Goal: Navigation & Orientation: Find specific page/section

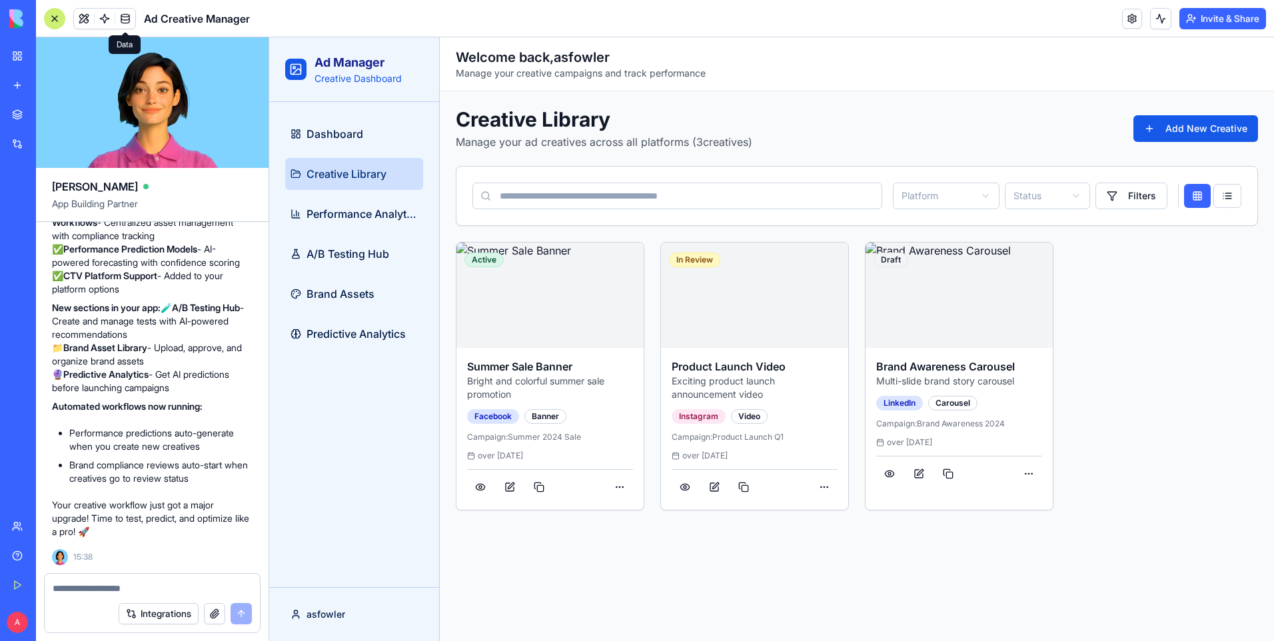
click at [17, 61] on link "My Workspace" at bounding box center [30, 56] width 53 height 27
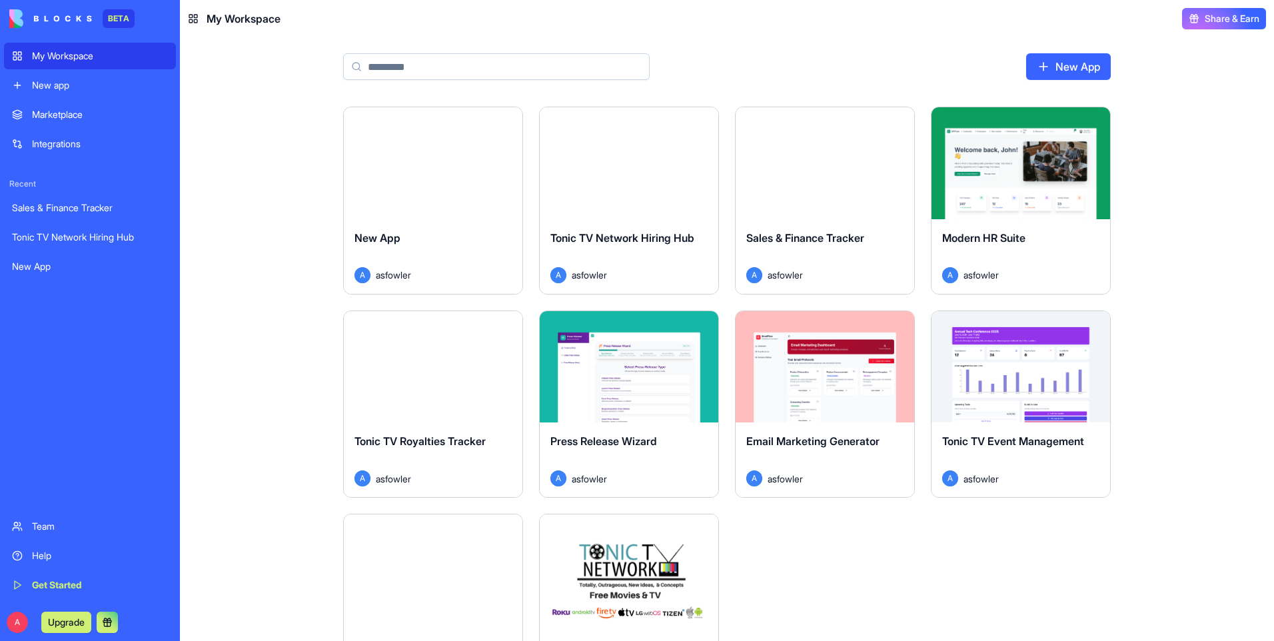
click at [80, 56] on div "My Workspace" at bounding box center [100, 55] width 136 height 13
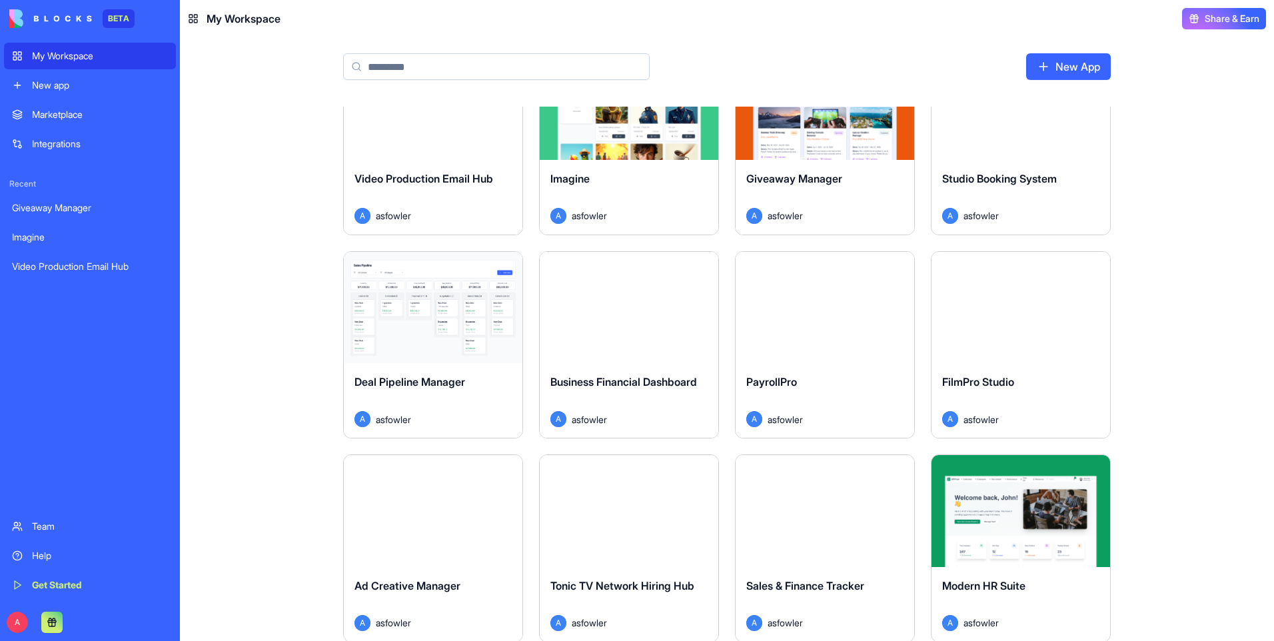
scroll to position [52, 0]
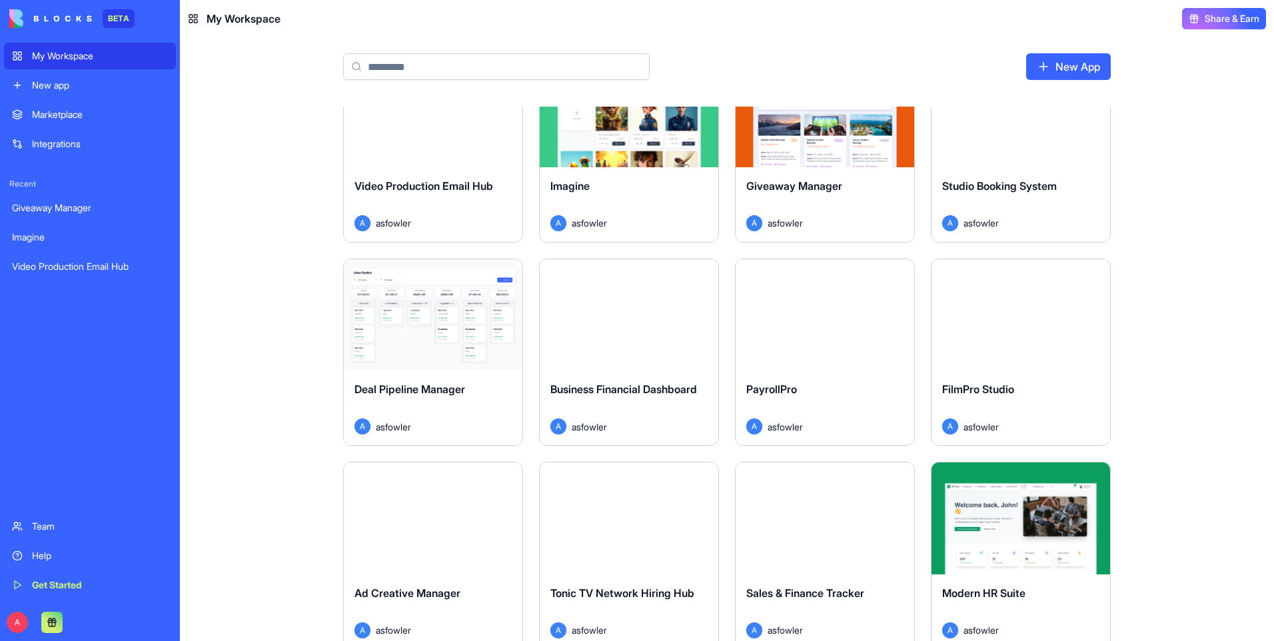
click at [455, 306] on button "Launch" at bounding box center [433, 314] width 100 height 27
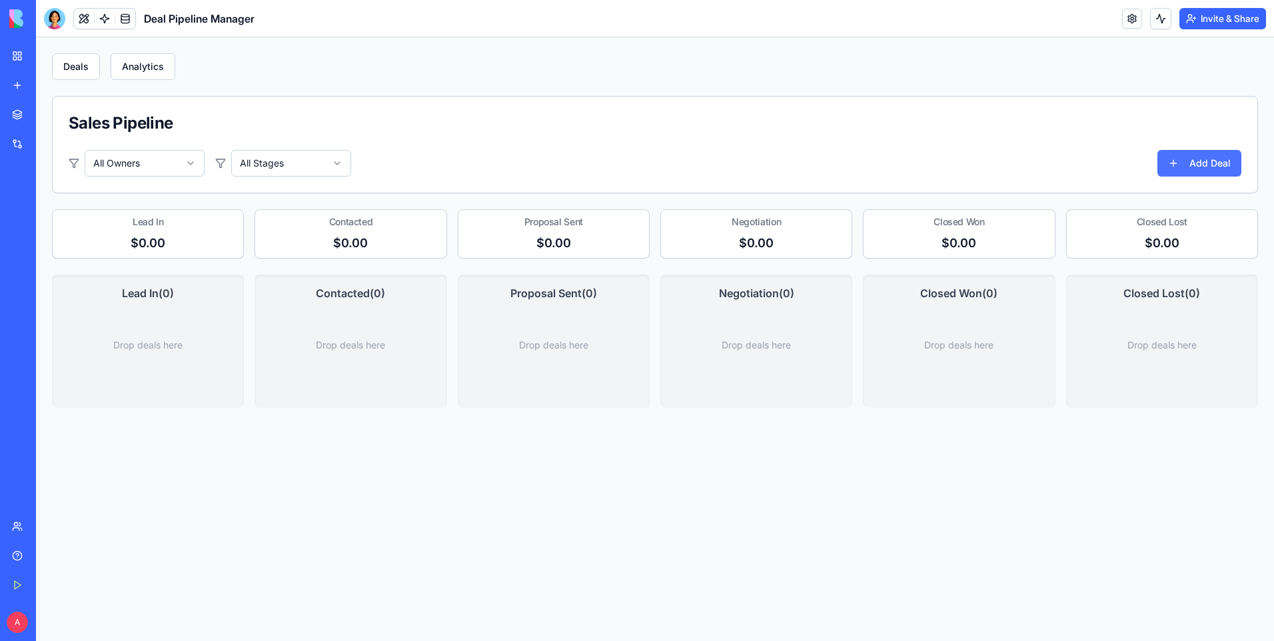
click at [1179, 161] on button "Add Deal" at bounding box center [1199, 163] width 84 height 27
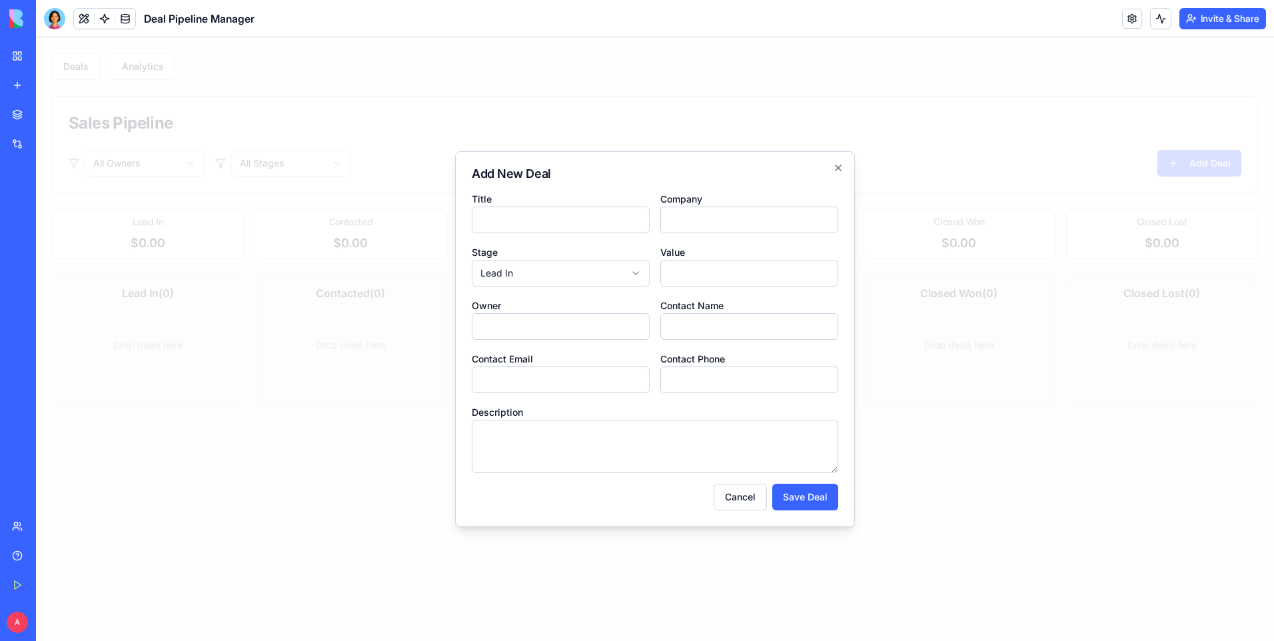
click at [606, 271] on body "**********" at bounding box center [655, 339] width 1238 height 604
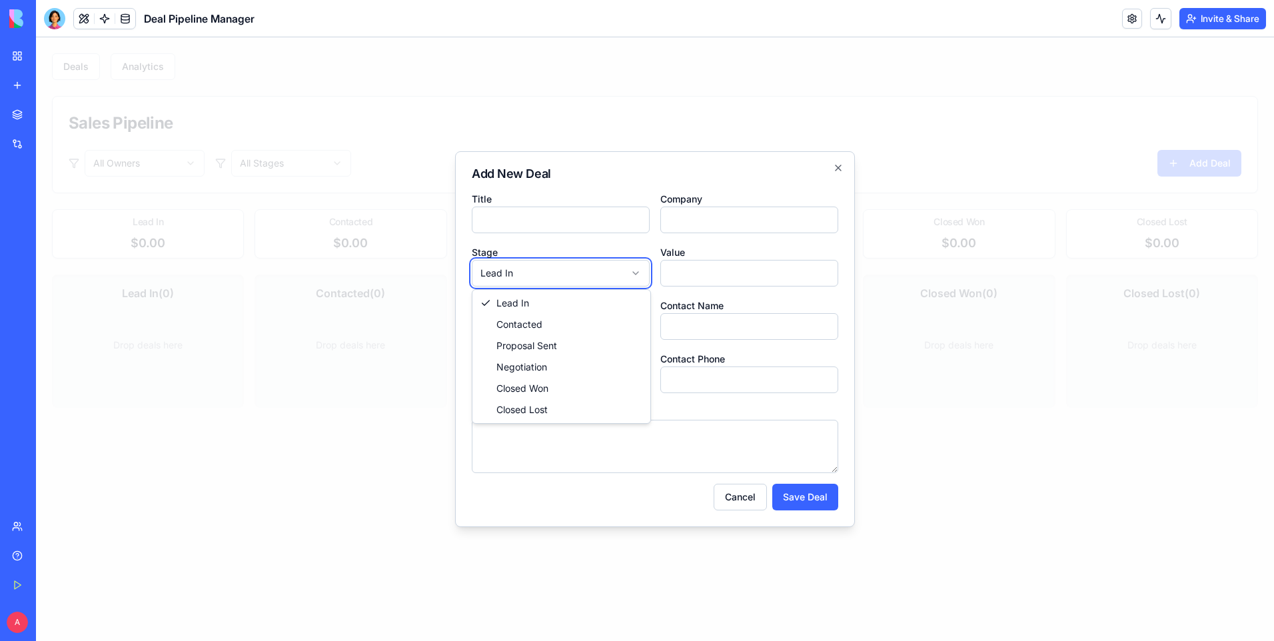
click at [779, 270] on body "**********" at bounding box center [655, 339] width 1238 height 604
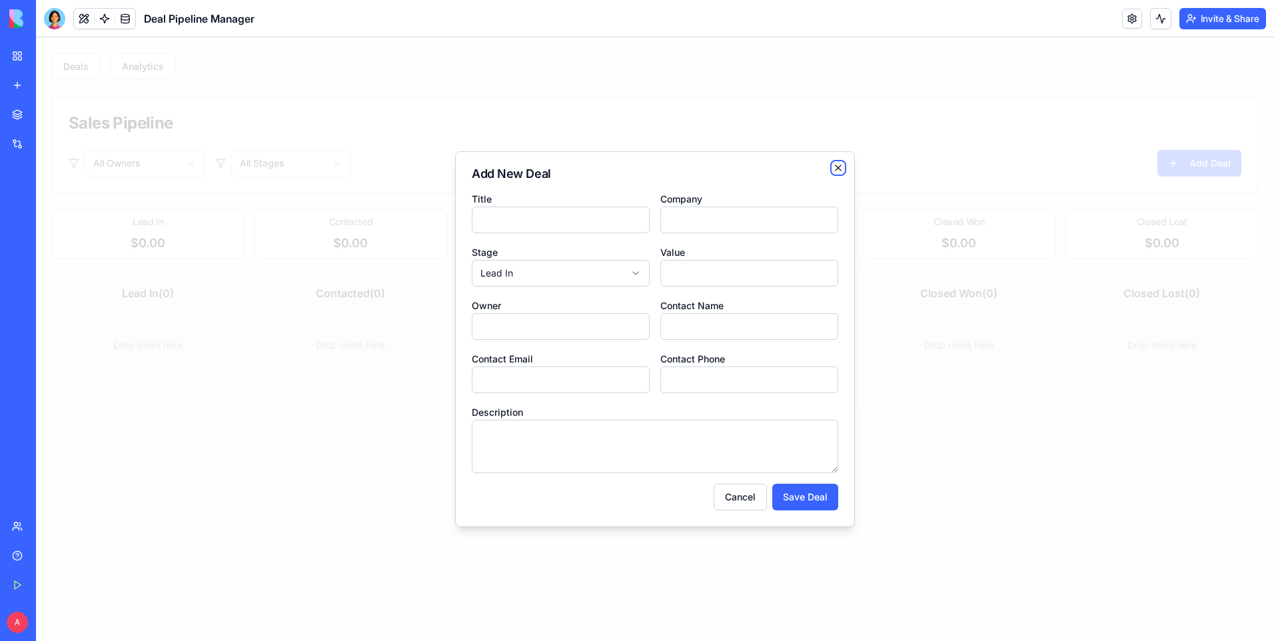
click at [842, 170] on icon "button" at bounding box center [838, 168] width 11 height 11
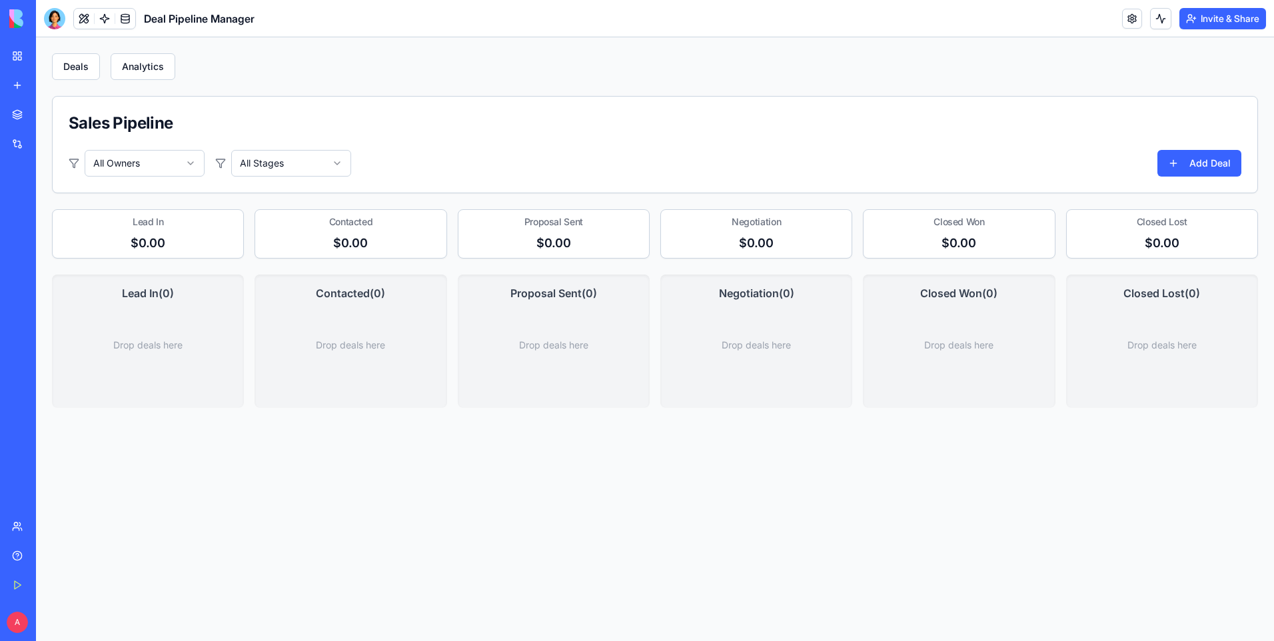
click at [49, 62] on div "My Workspace" at bounding box center [40, 55] width 17 height 13
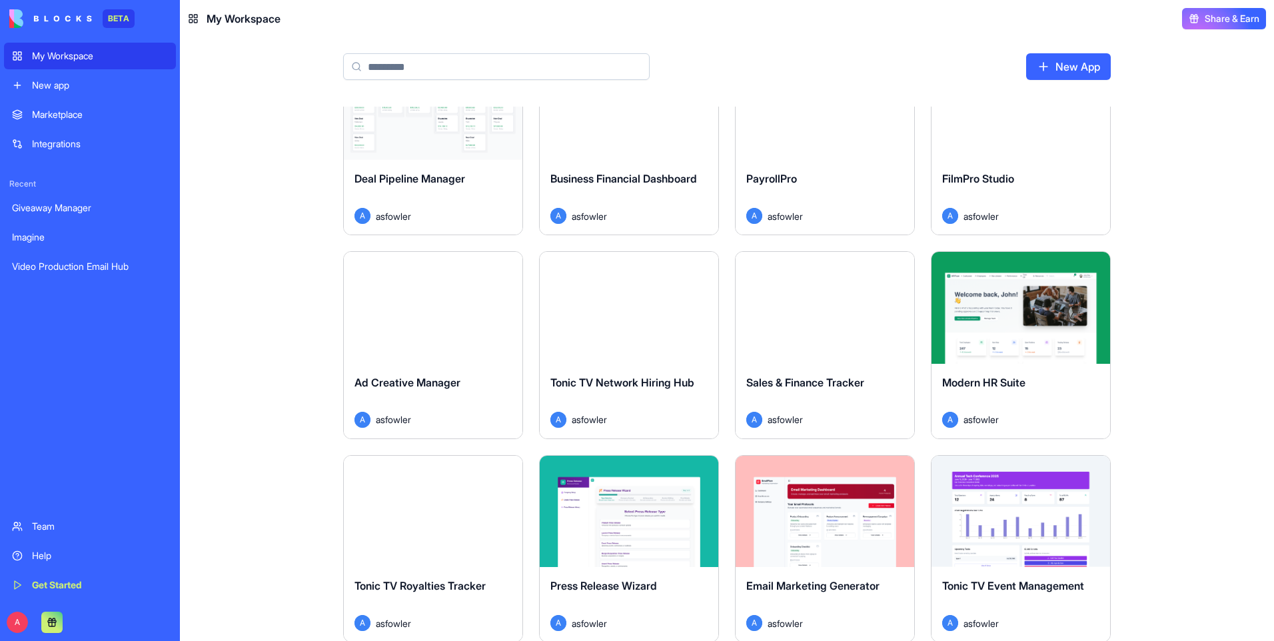
scroll to position [185, 0]
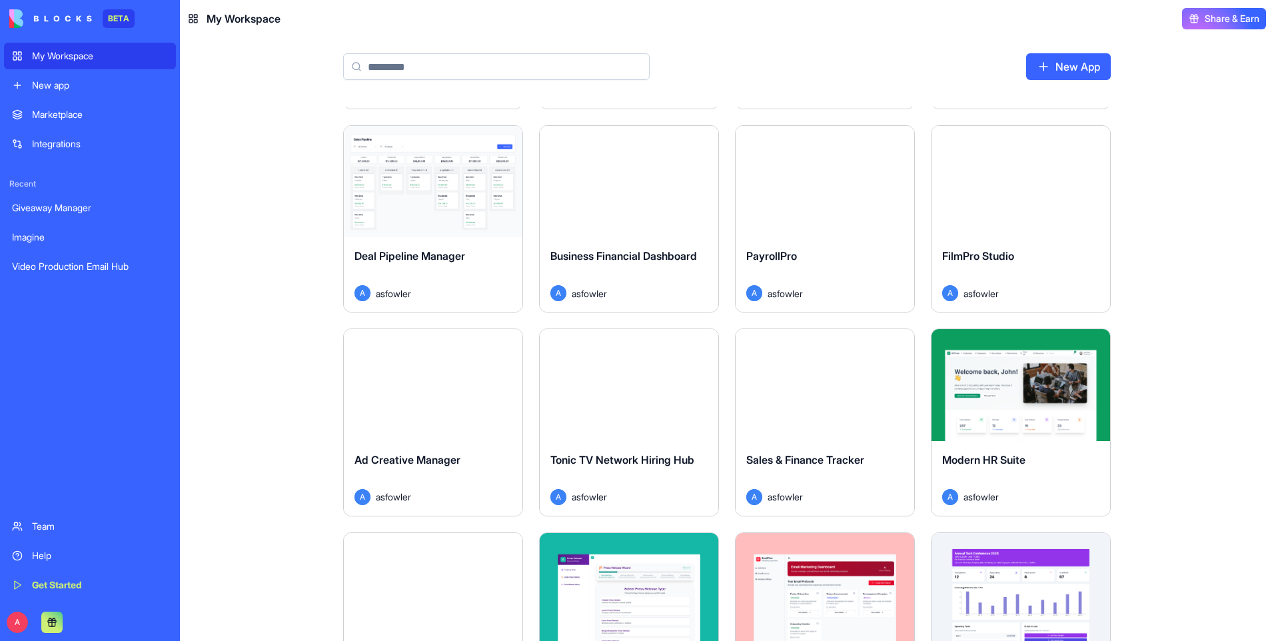
click at [1007, 189] on button "Launch" at bounding box center [1021, 181] width 100 height 27
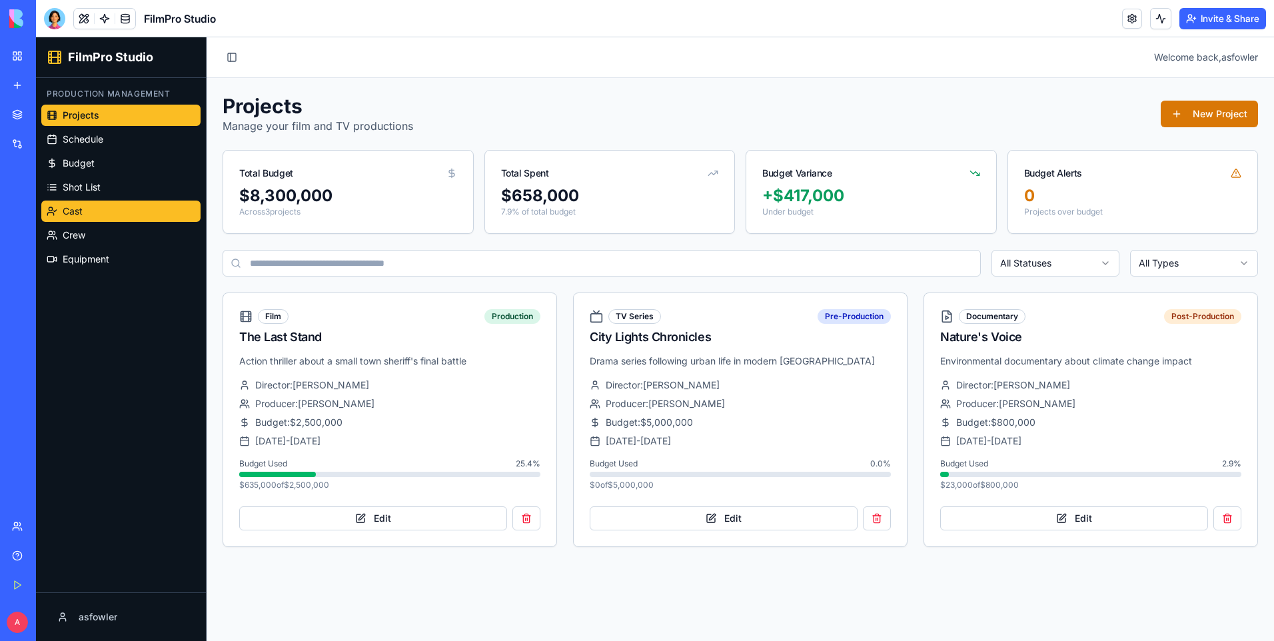
click at [76, 216] on span "Cast" at bounding box center [73, 211] width 20 height 13
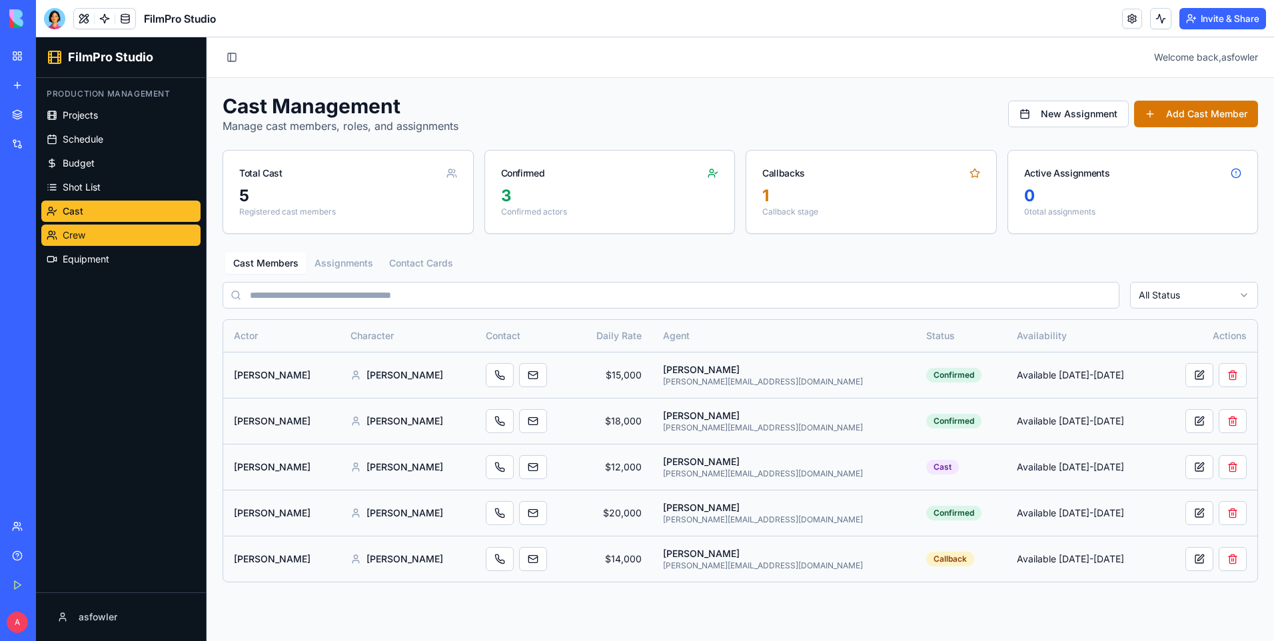
click at [108, 239] on link "Crew" at bounding box center [120, 235] width 159 height 21
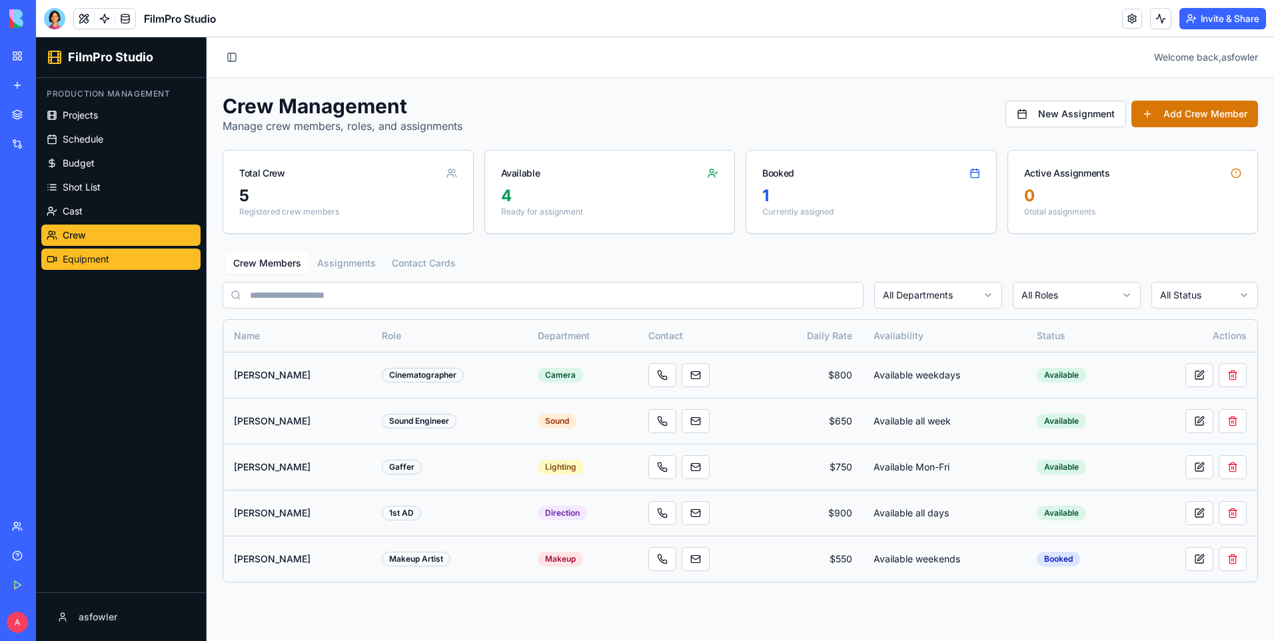
click at [105, 258] on span "Equipment" at bounding box center [86, 259] width 47 height 13
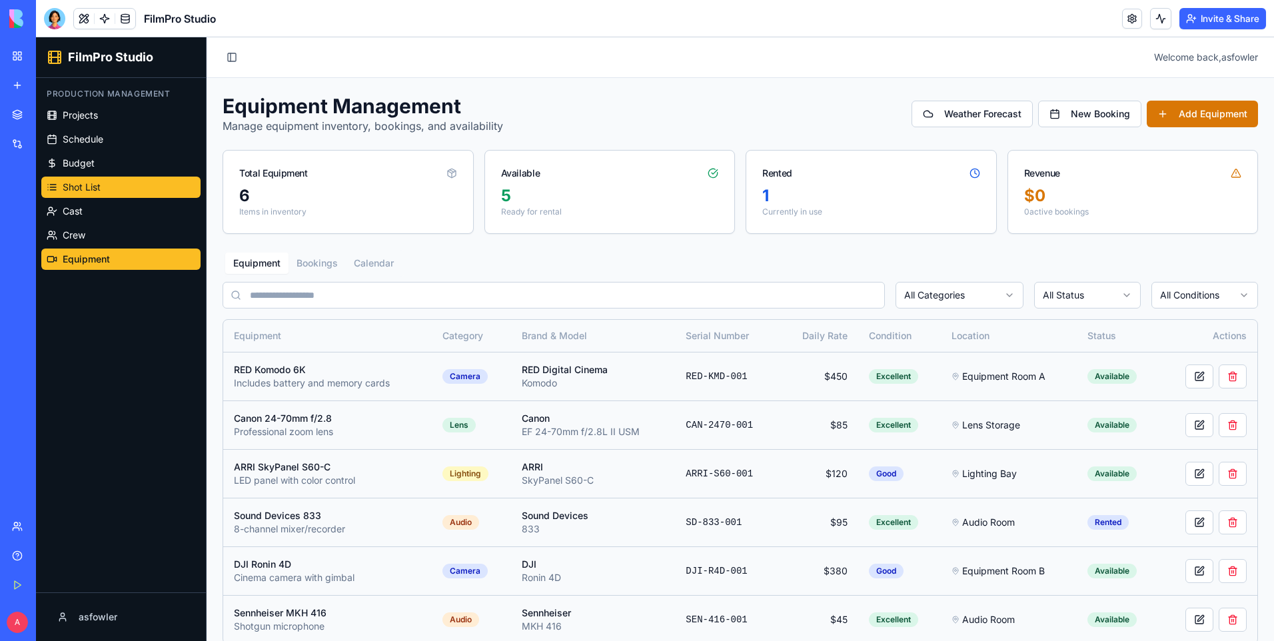
click at [101, 191] on link "Shot List" at bounding box center [120, 187] width 159 height 21
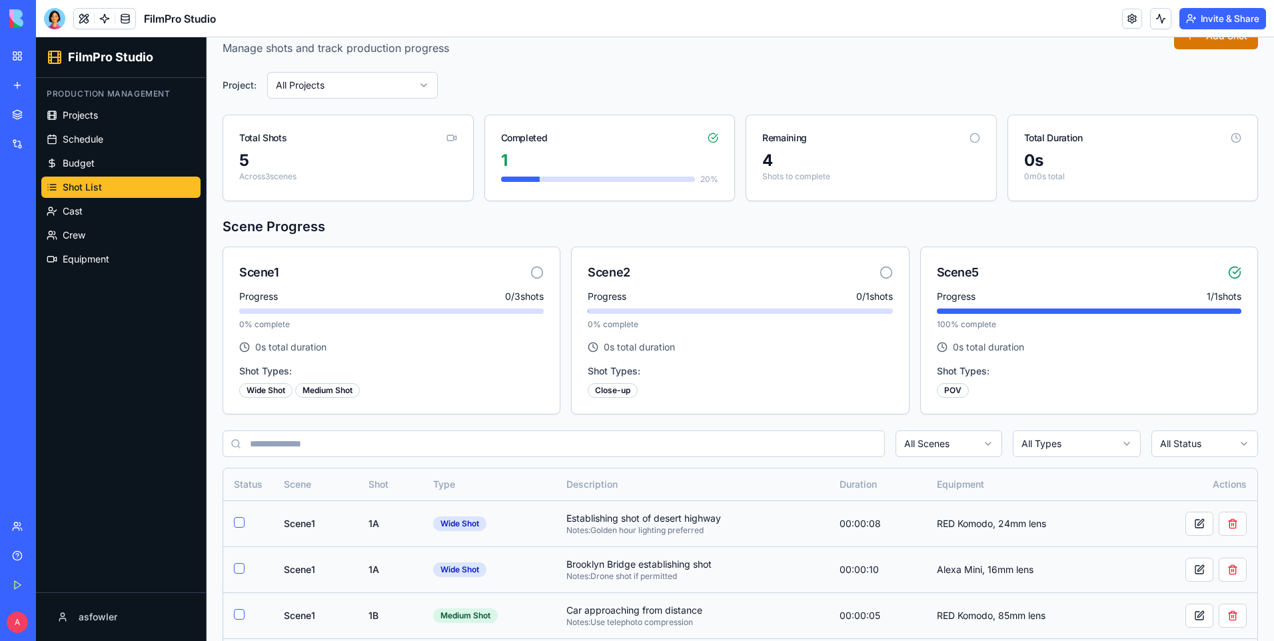
scroll to position [184, 0]
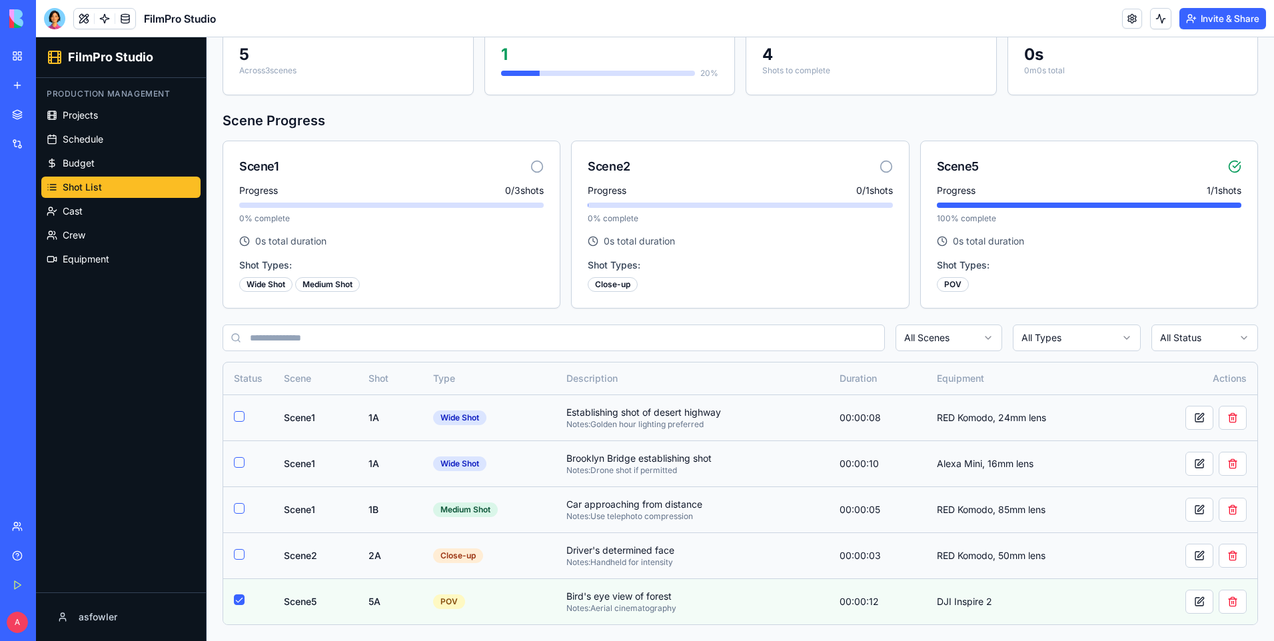
click at [534, 173] on circle at bounding box center [537, 166] width 11 height 11
click at [533, 169] on icon at bounding box center [536, 166] width 13 height 13
click at [534, 162] on icon at bounding box center [536, 166] width 13 height 13
click at [1185, 420] on button at bounding box center [1199, 418] width 28 height 24
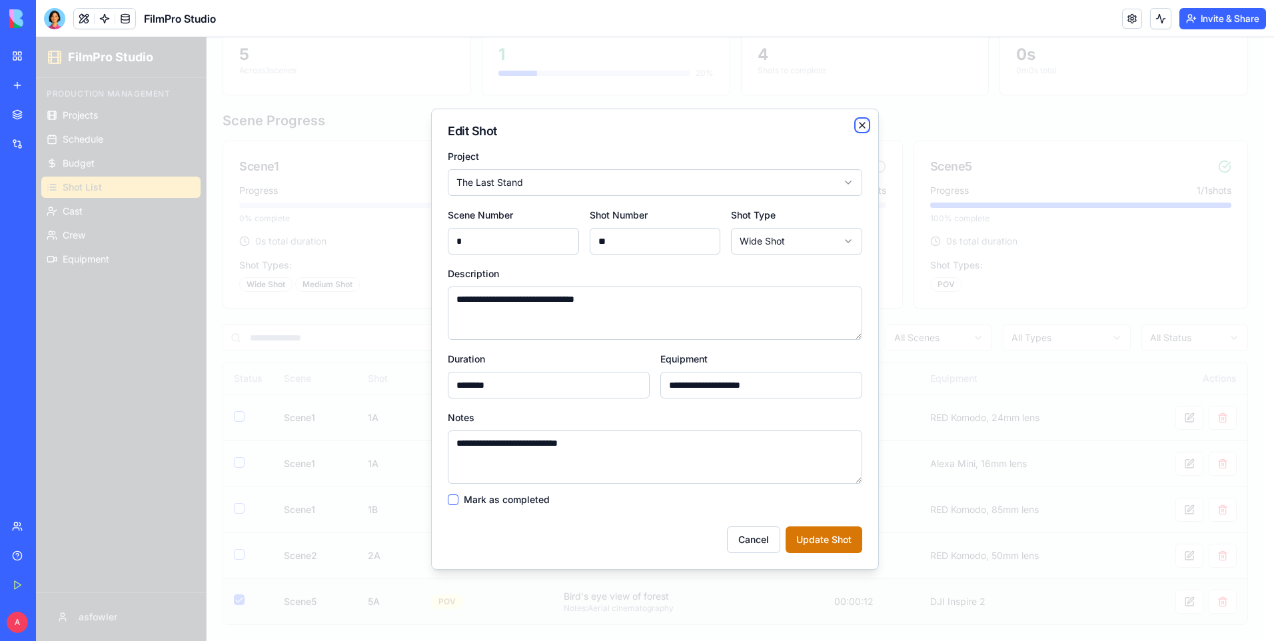
click at [862, 124] on icon "button" at bounding box center [862, 125] width 11 height 11
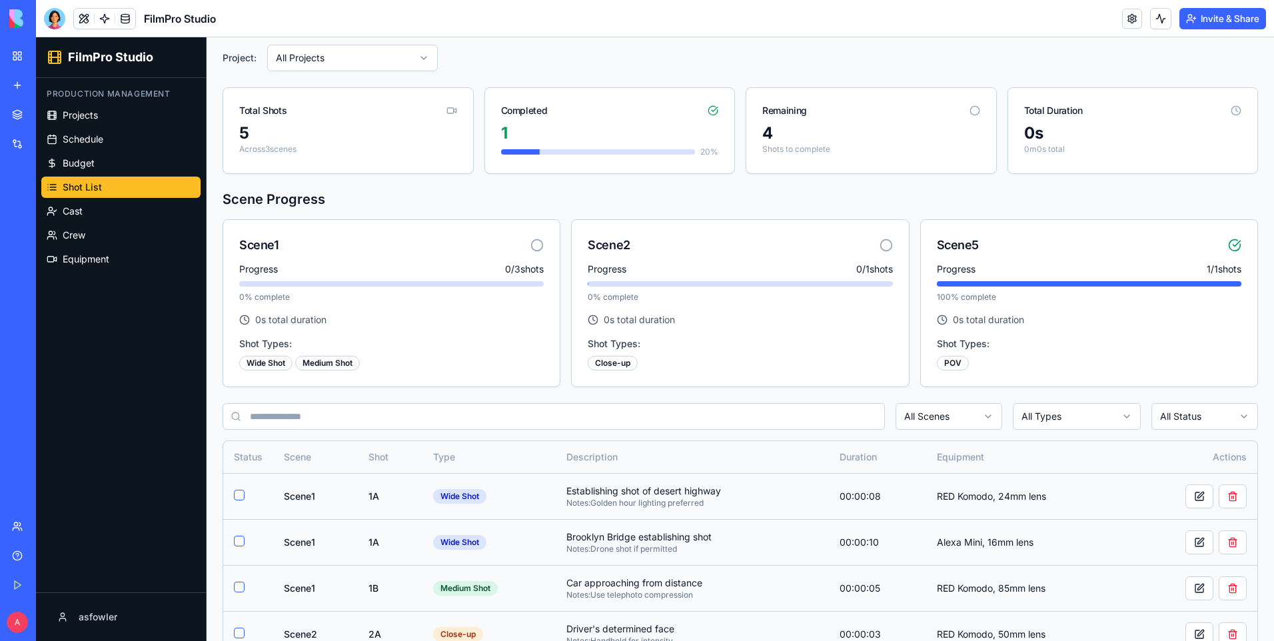
scroll to position [0, 0]
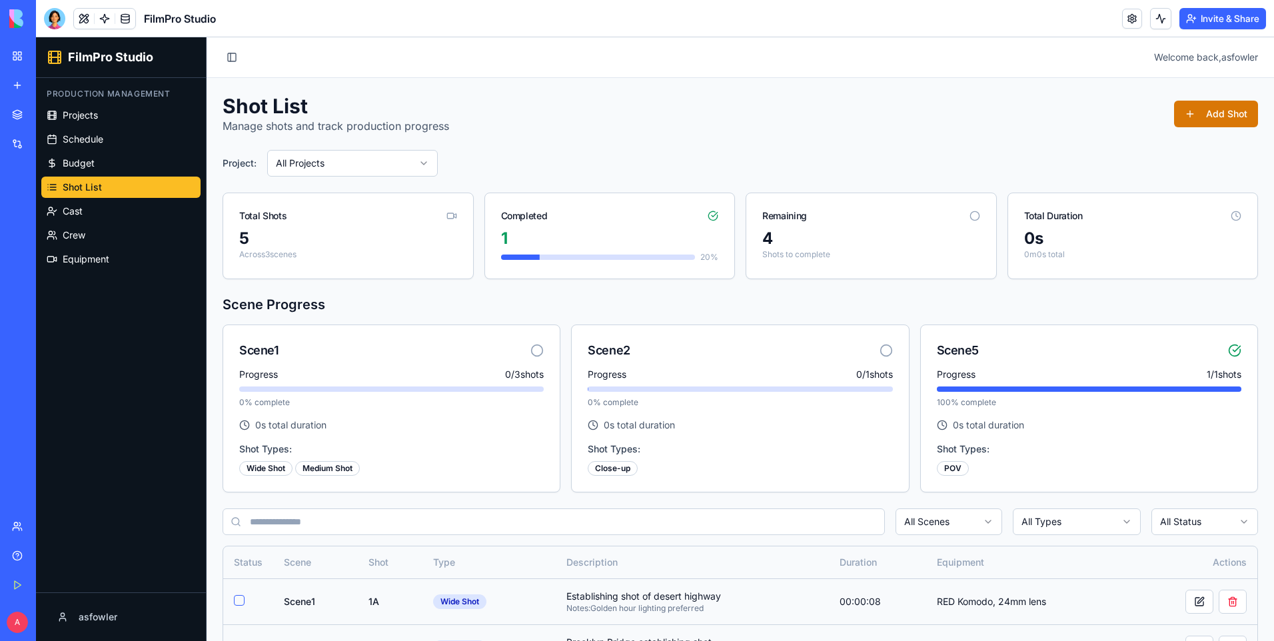
click at [322, 162] on html "FilmPro Studio Production Management Projects Schedule Budget Shot List Cast Cr…" at bounding box center [655, 430] width 1238 height 787
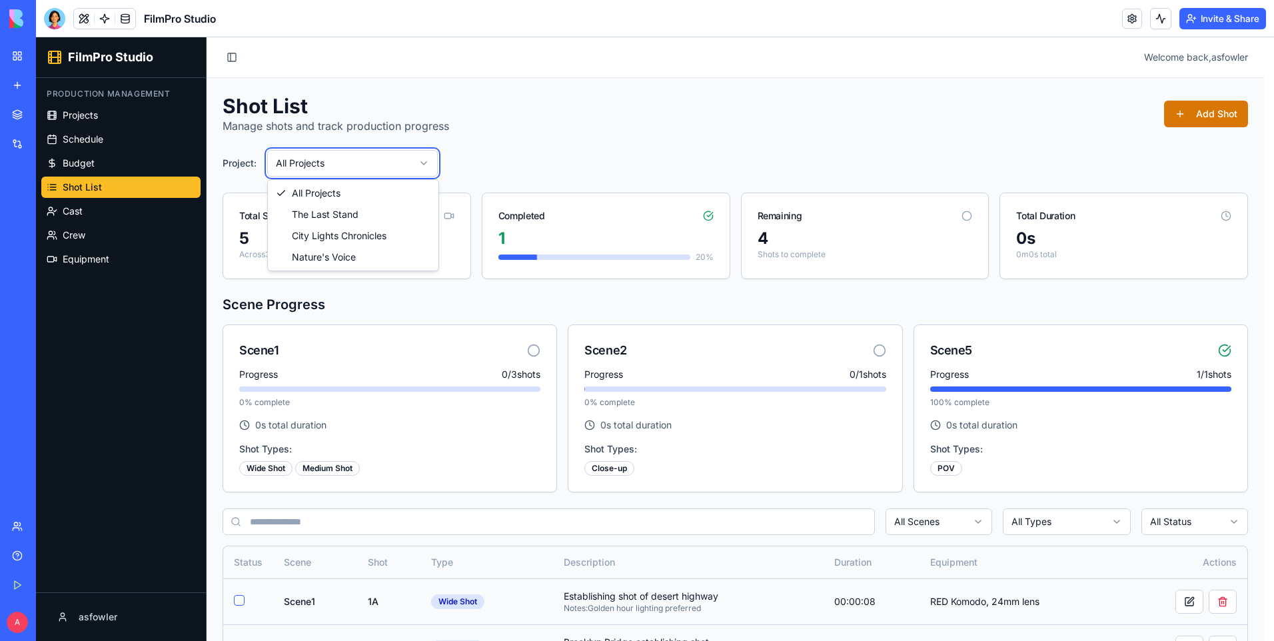
click at [322, 162] on html "FilmPro Studio Production Management Projects Schedule Budget Shot List Cast Cr…" at bounding box center [655, 430] width 1238 height 787
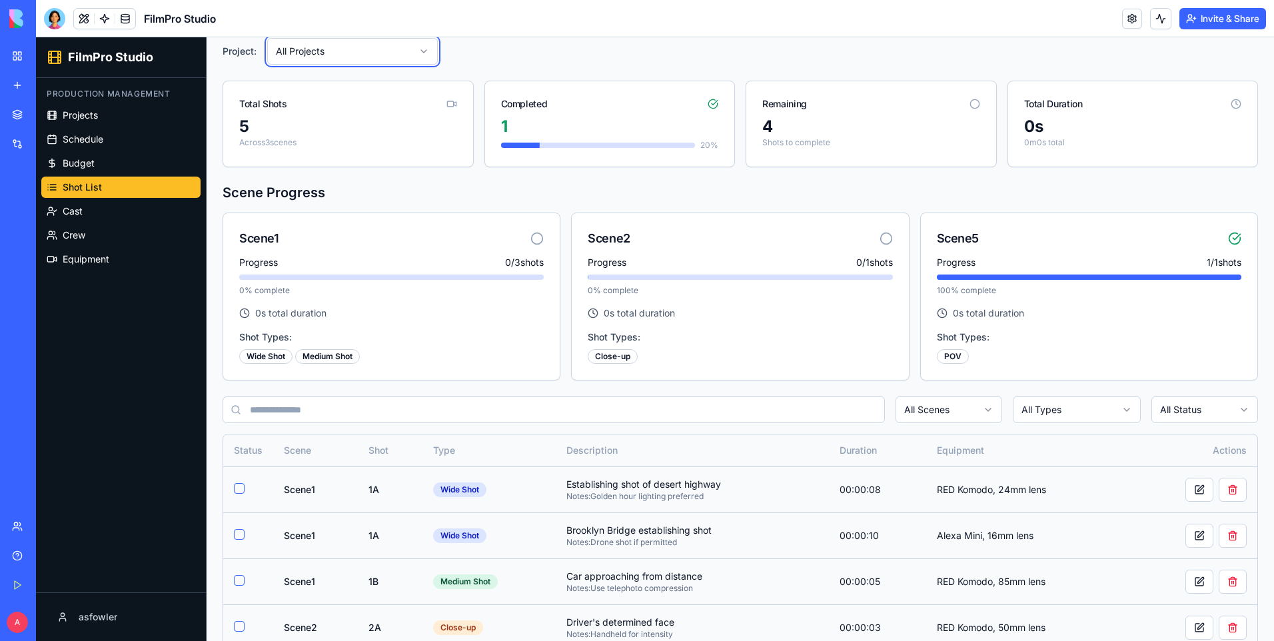
scroll to position [184, 0]
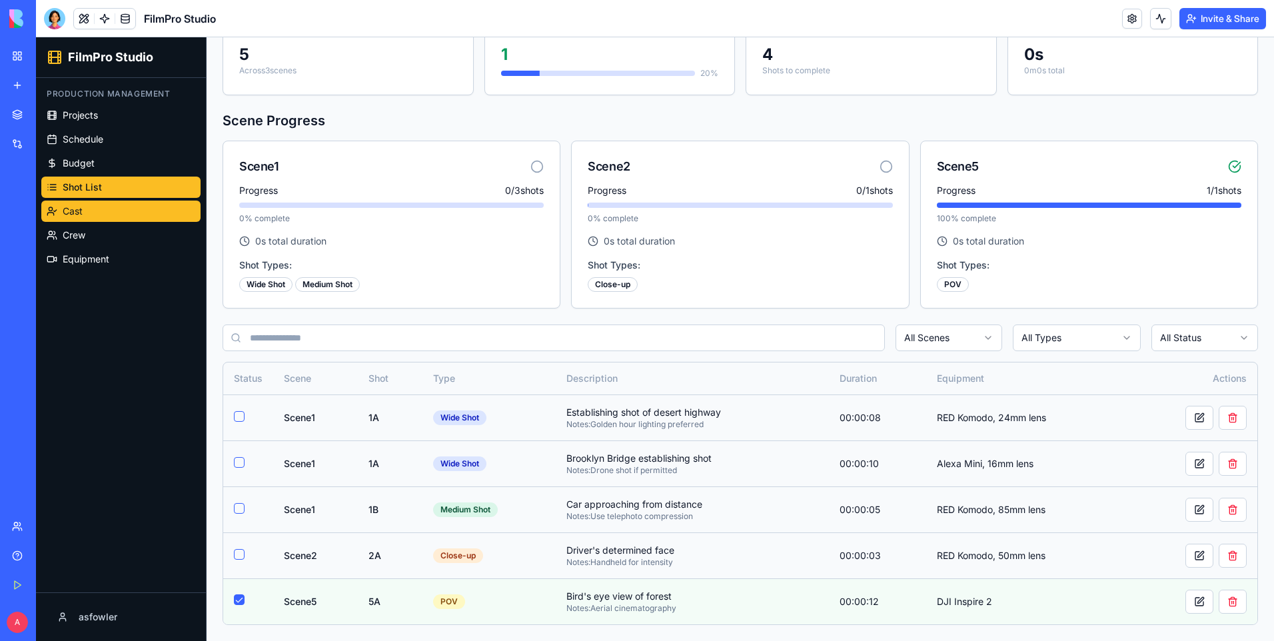
click at [115, 207] on link "Cast" at bounding box center [120, 211] width 159 height 21
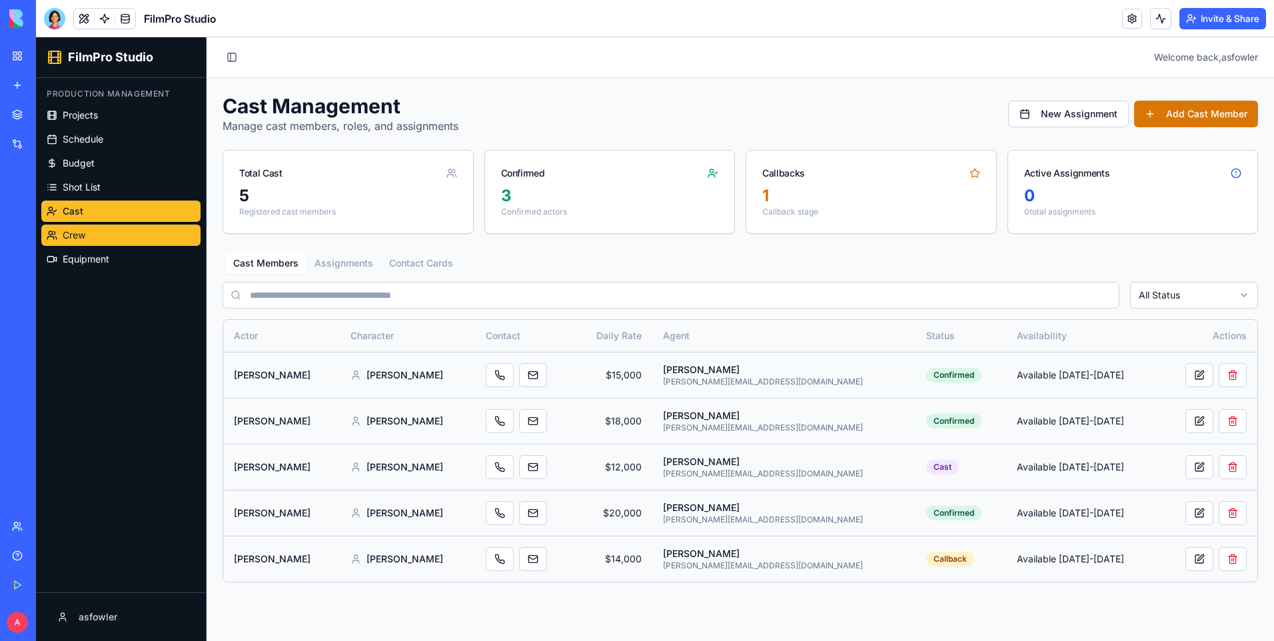
click at [122, 230] on link "Crew" at bounding box center [120, 235] width 159 height 21
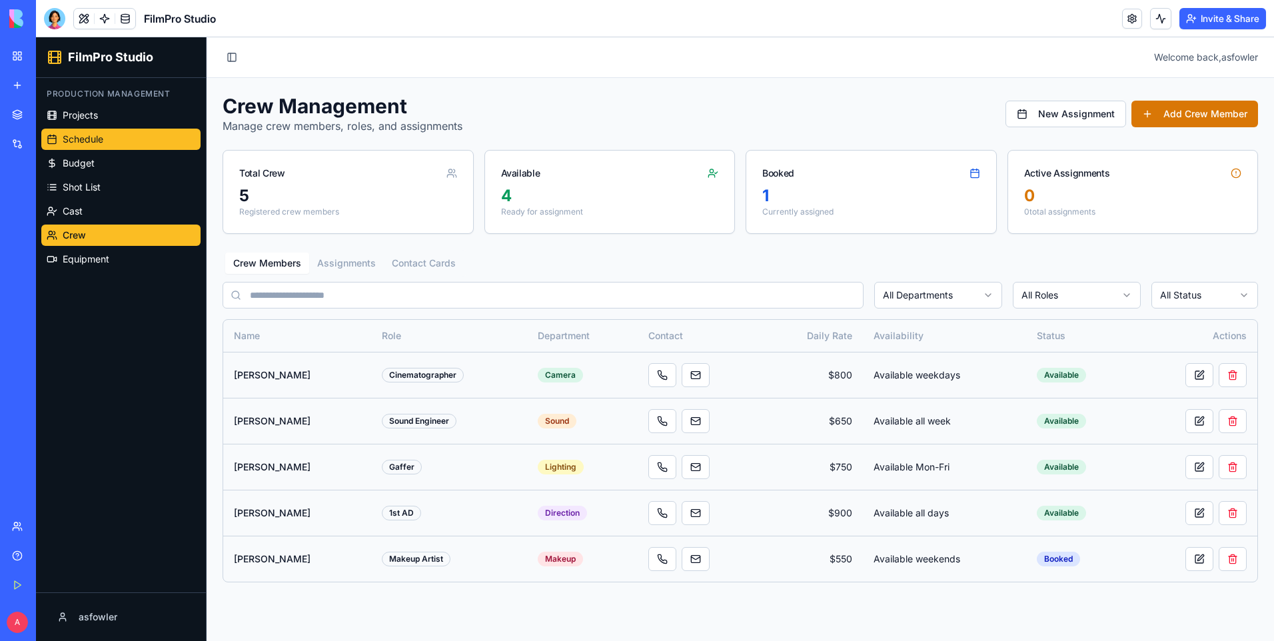
click at [103, 141] on span "Schedule" at bounding box center [83, 139] width 41 height 13
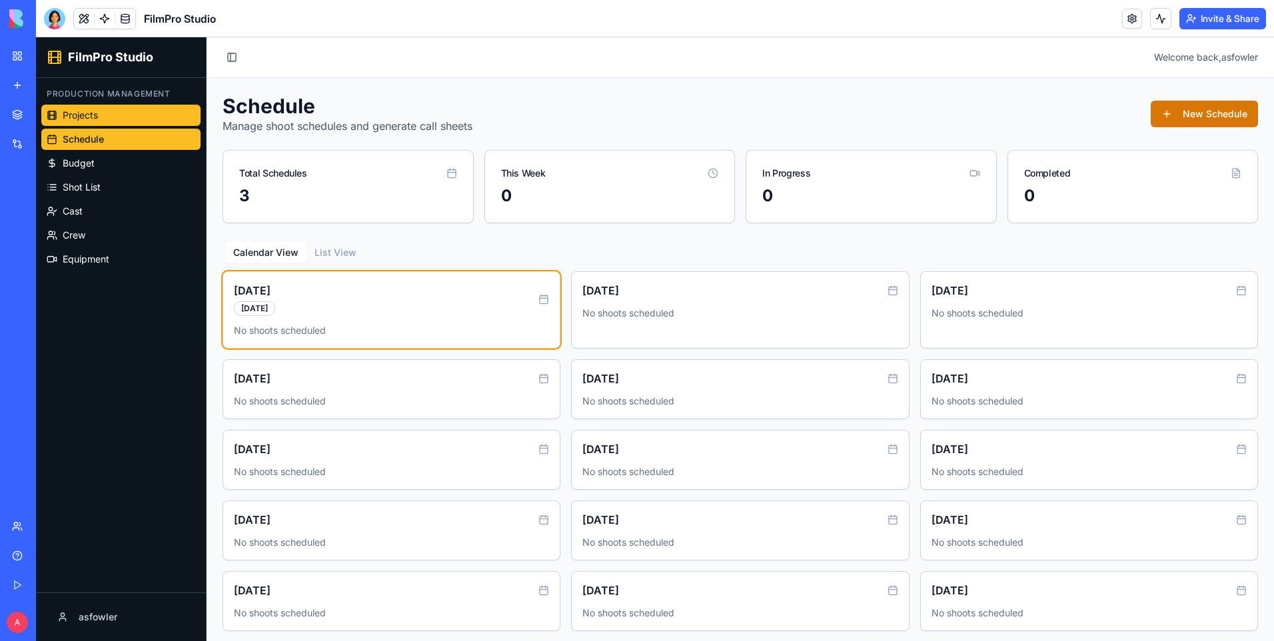
click at [108, 114] on link "Projects" at bounding box center [120, 115] width 159 height 21
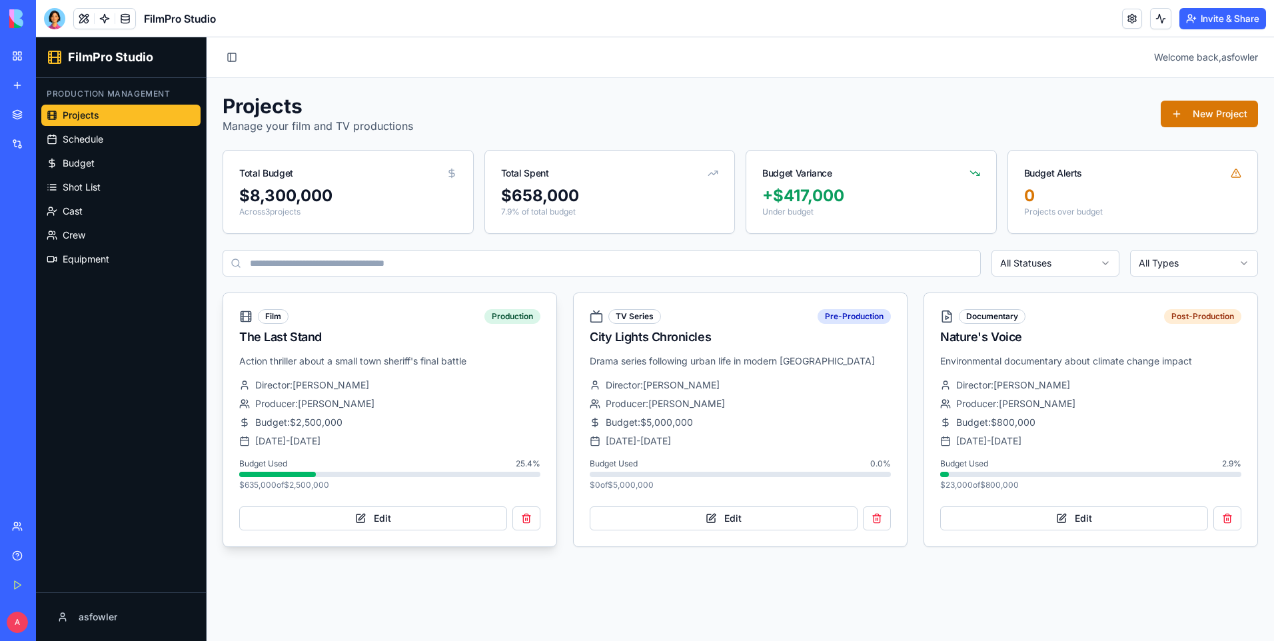
click at [461, 330] on div "The Last Stand" at bounding box center [389, 337] width 301 height 19
click at [461, 516] on button "Edit" at bounding box center [373, 518] width 268 height 24
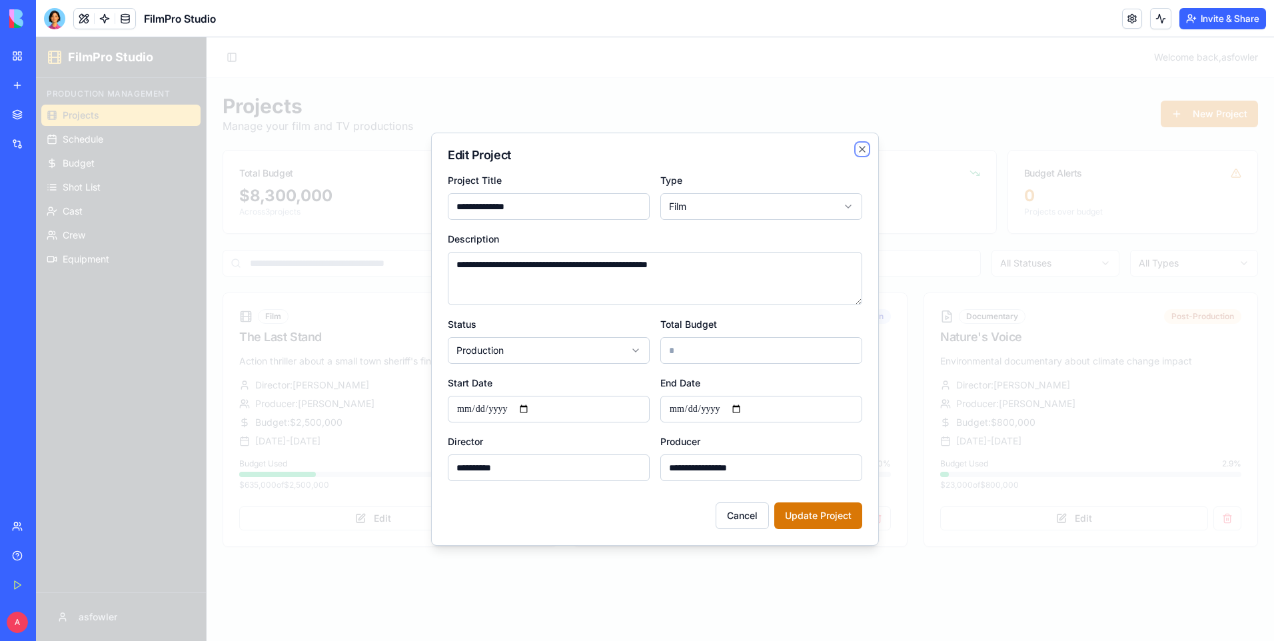
click at [864, 147] on icon "button" at bounding box center [862, 149] width 11 height 11
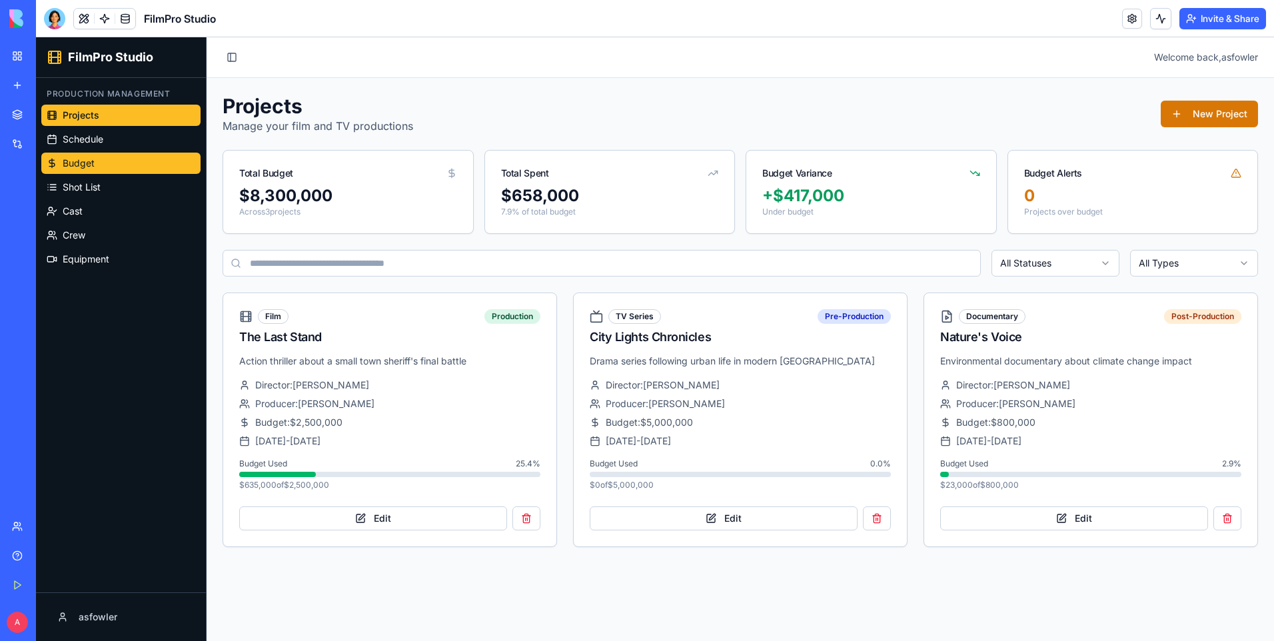
click at [151, 167] on link "Budget" at bounding box center [120, 163] width 159 height 21
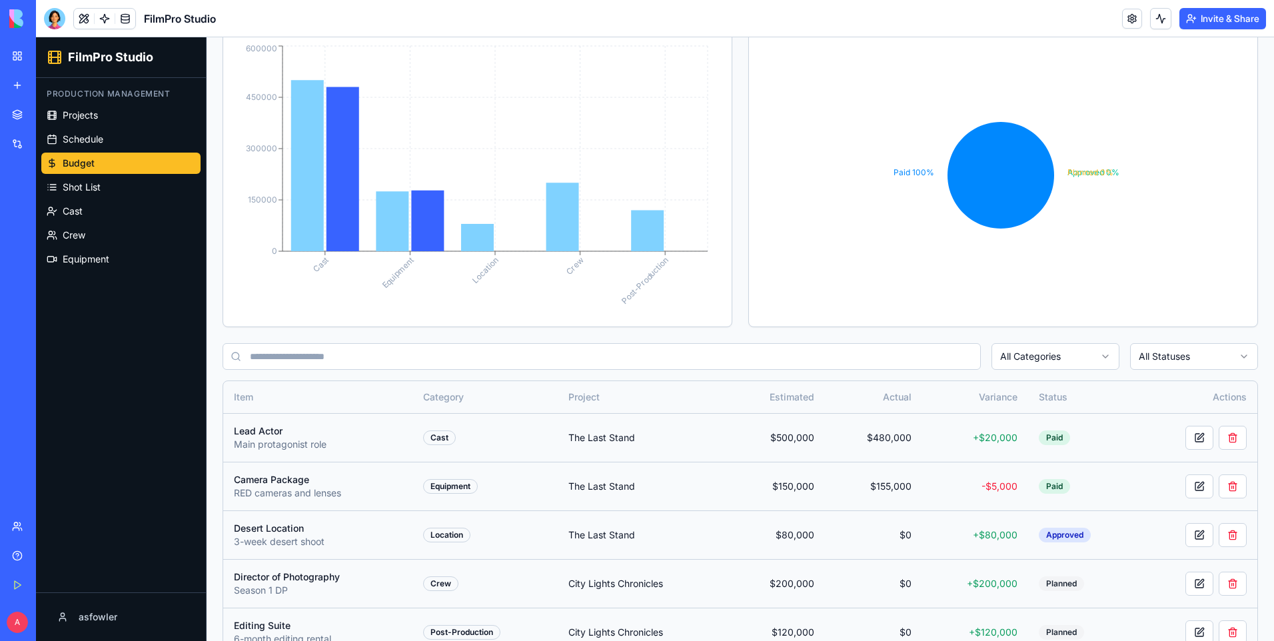
scroll to position [376, 0]
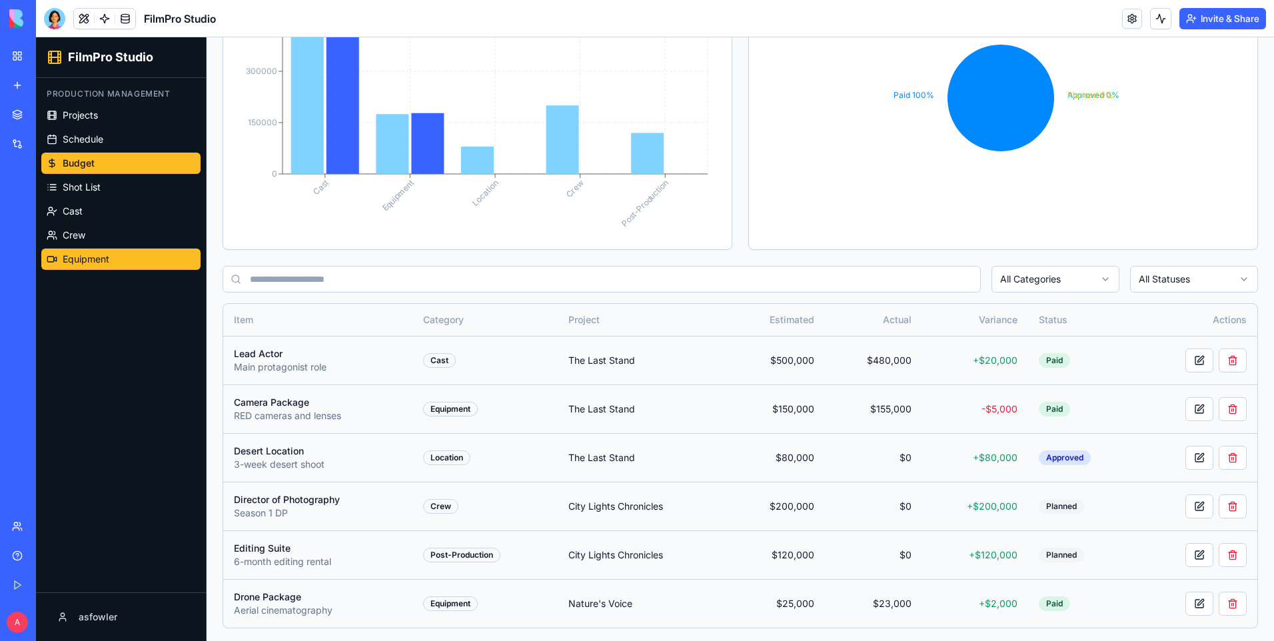
click at [133, 253] on link "Equipment" at bounding box center [120, 259] width 159 height 21
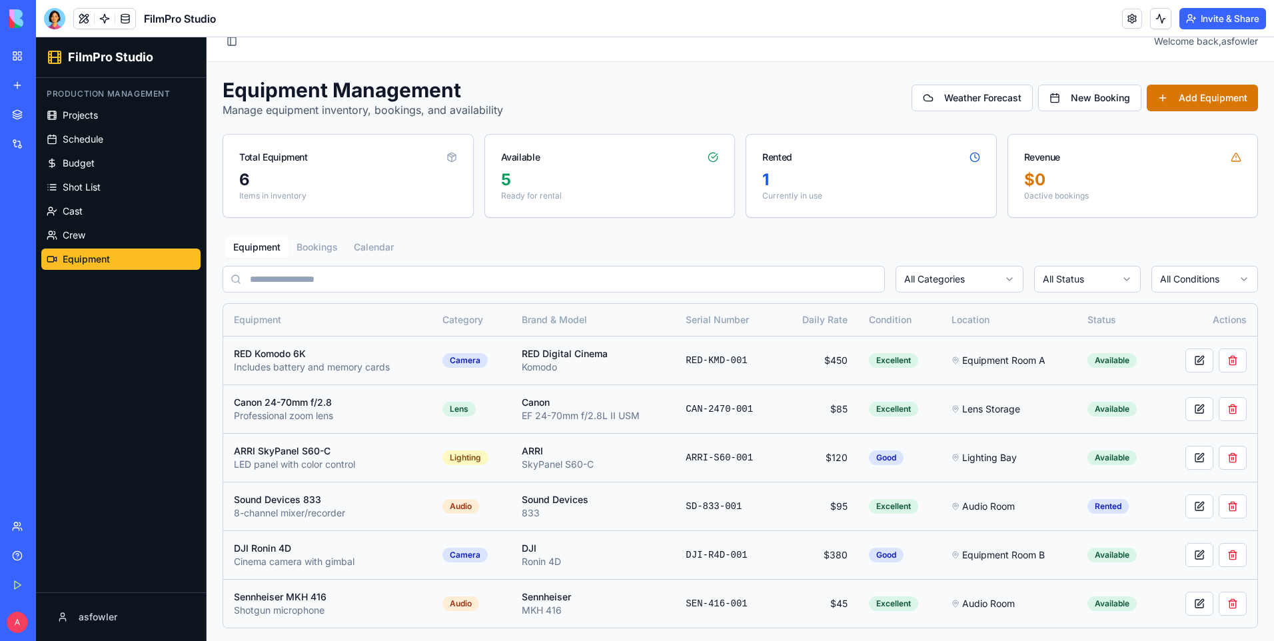
scroll to position [19, 0]
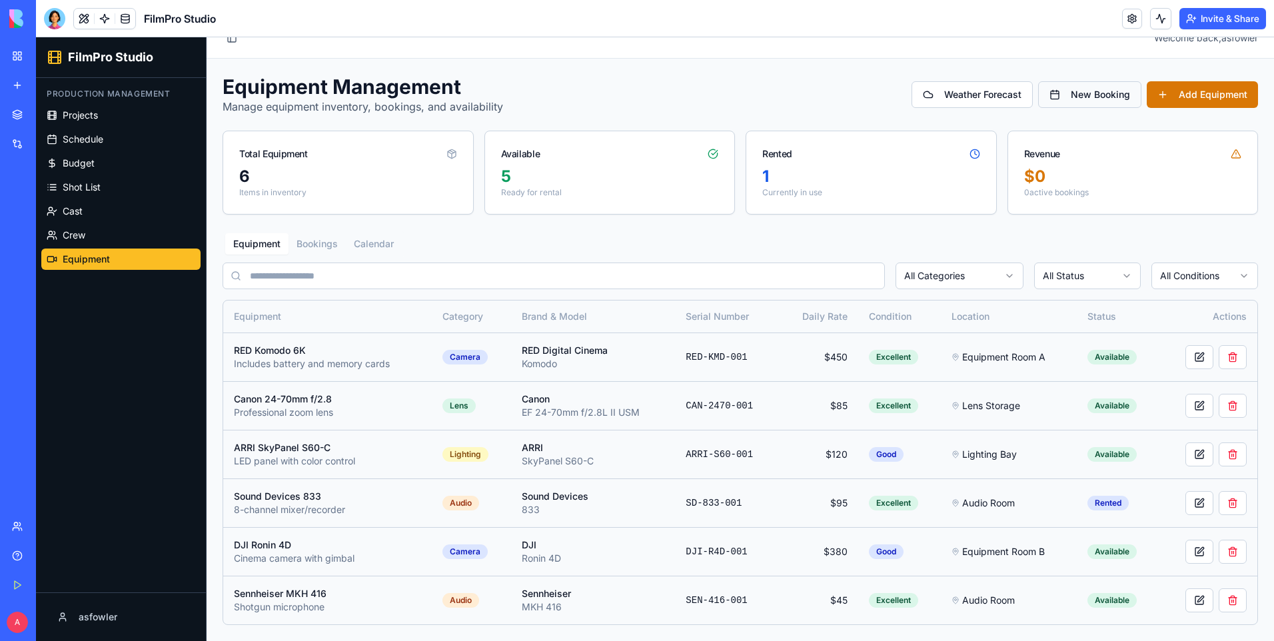
click at [1059, 93] on button "New Booking" at bounding box center [1089, 94] width 103 height 27
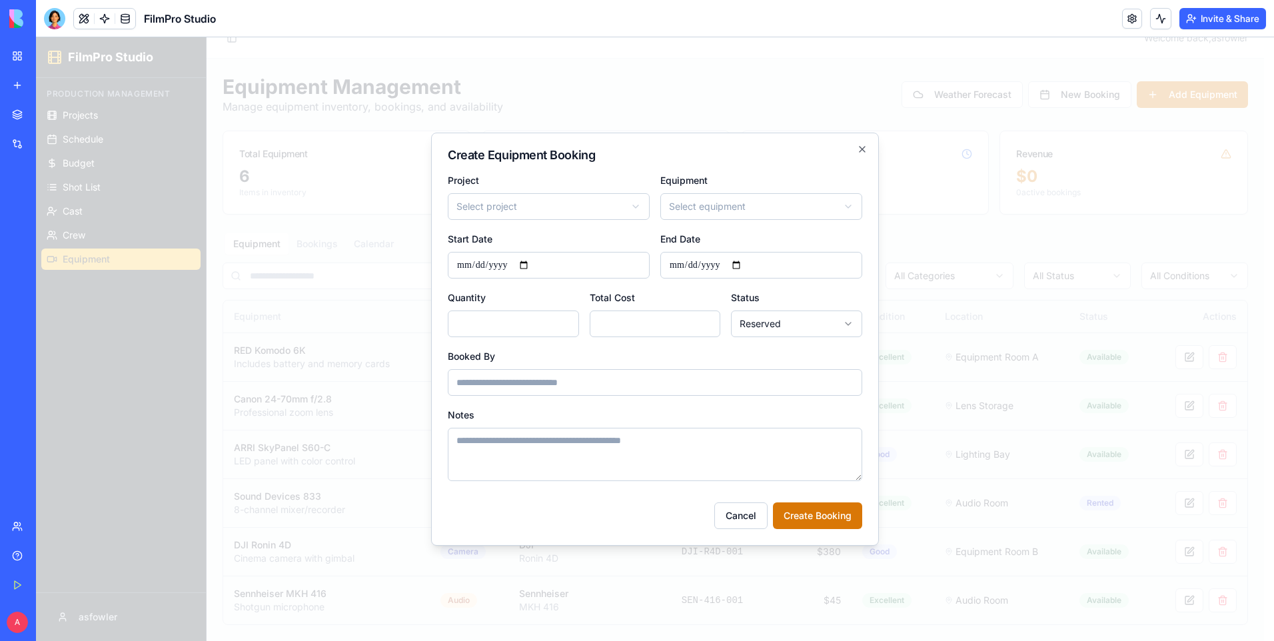
click at [576, 201] on body "FilmPro Studio Production Management Projects Schedule Budget Shot List Cast Cr…" at bounding box center [650, 329] width 1228 height 623
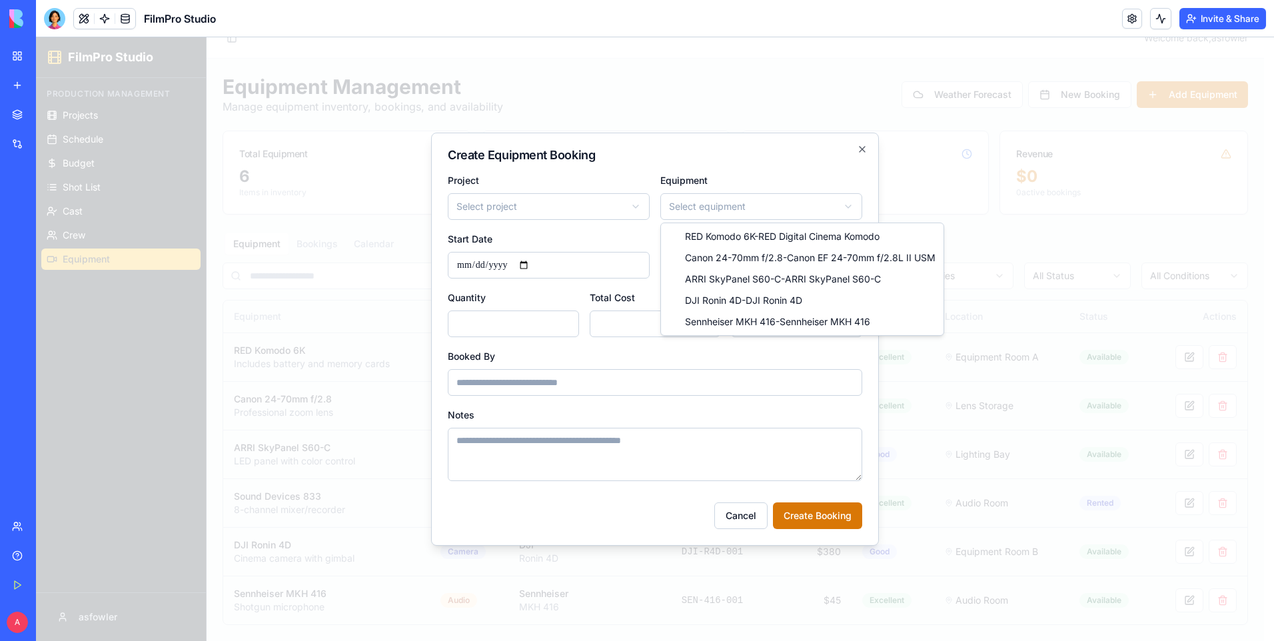
click at [691, 203] on body "FilmPro Studio Production Management Projects Schedule Budget Shot List Cast Cr…" at bounding box center [650, 329] width 1228 height 623
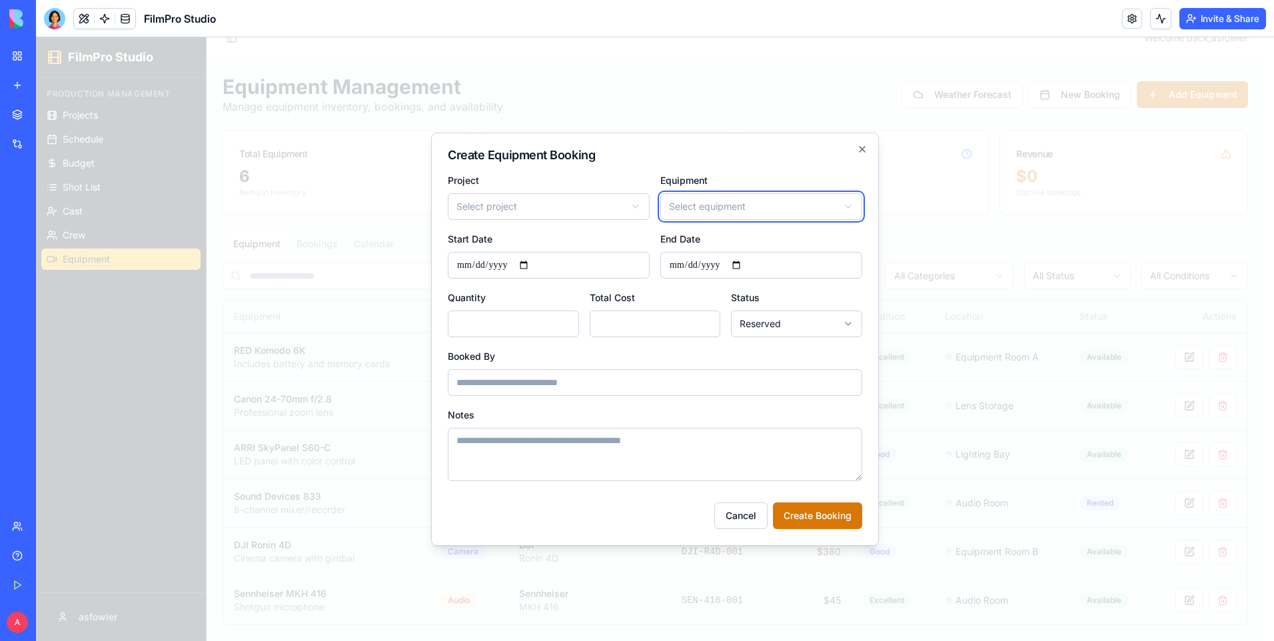
click at [691, 203] on body "FilmPro Studio Production Management Projects Schedule Budget Shot List Cast Cr…" at bounding box center [650, 329] width 1228 height 623
click at [857, 146] on icon "button" at bounding box center [862, 149] width 11 height 11
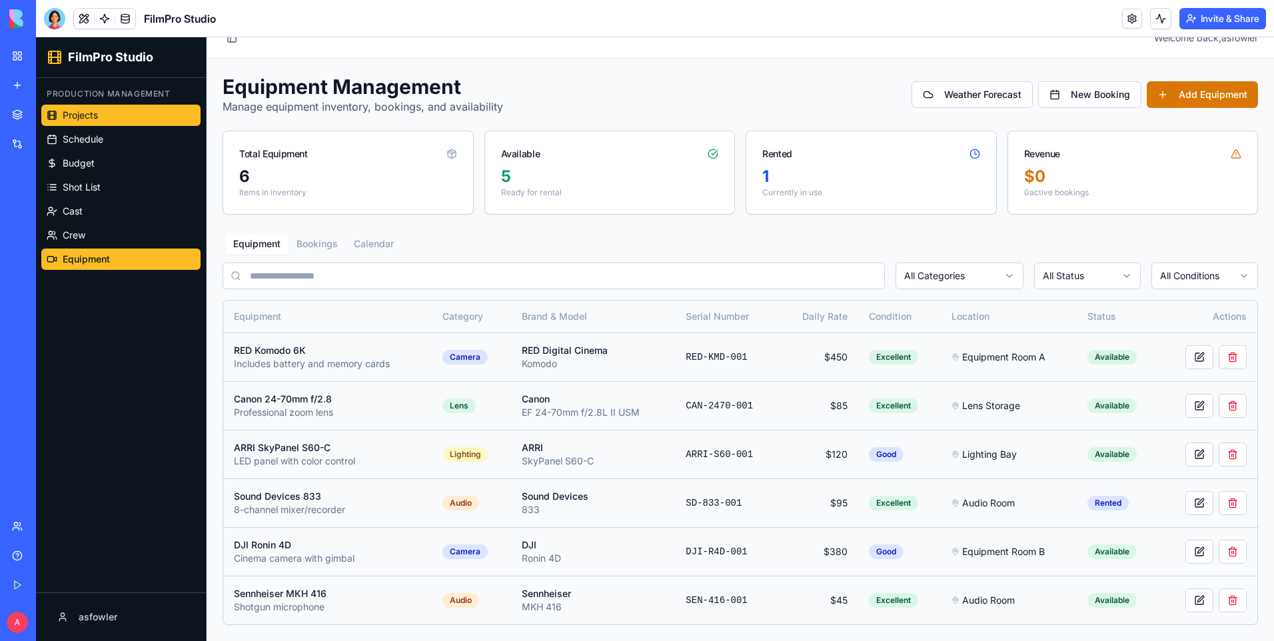
click at [123, 123] on link "Projects" at bounding box center [120, 115] width 159 height 21
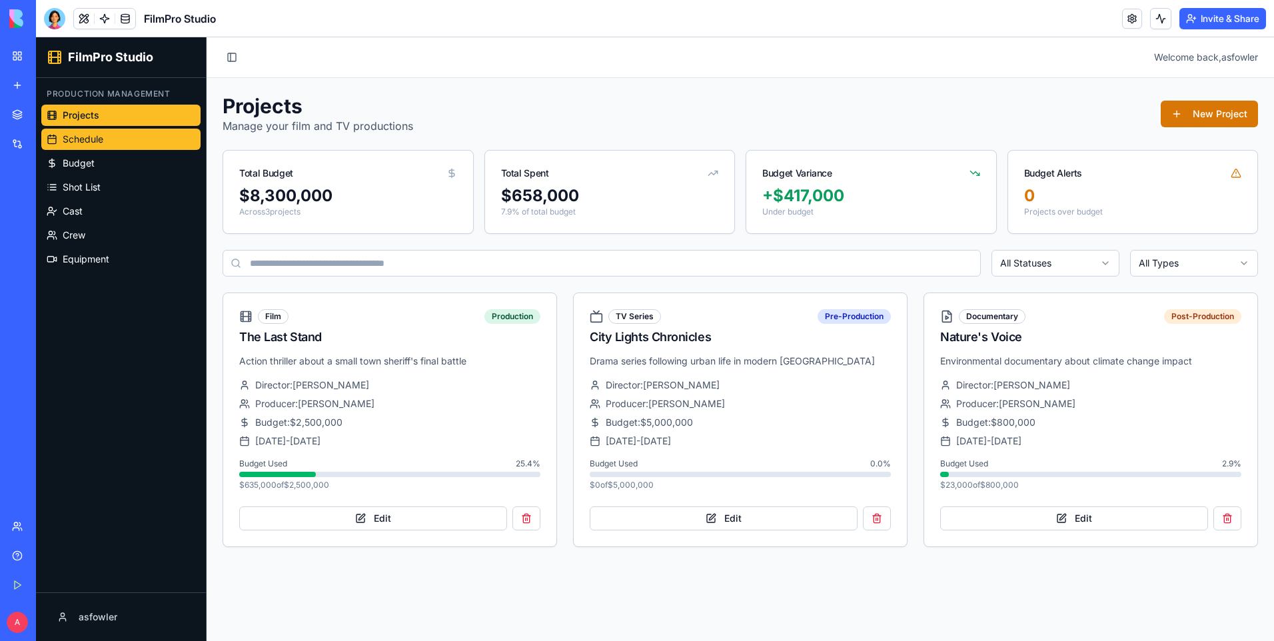
click at [125, 144] on link "Schedule" at bounding box center [120, 139] width 159 height 21
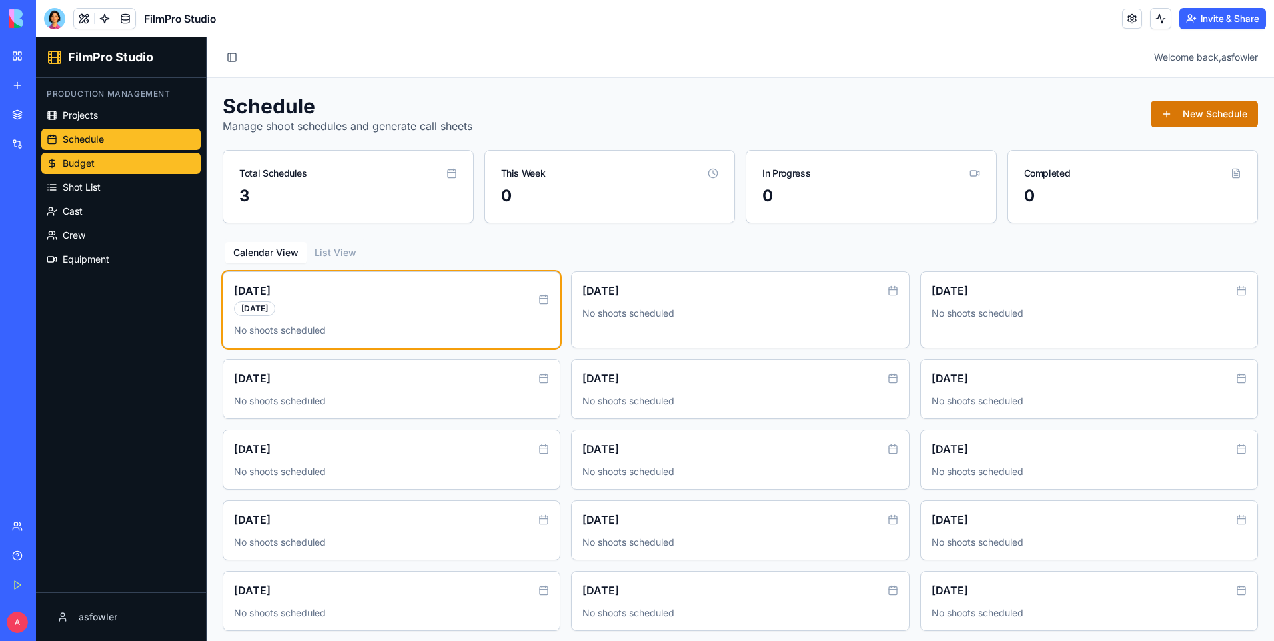
click at [132, 158] on link "Budget" at bounding box center [120, 163] width 159 height 21
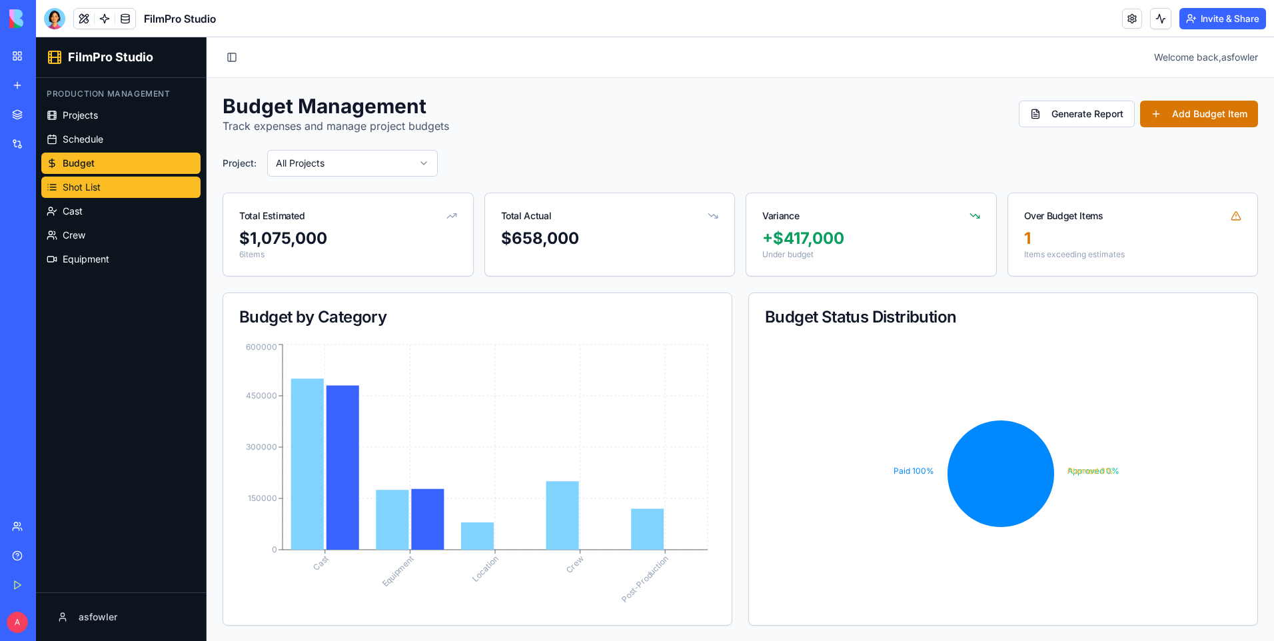
click at [143, 185] on link "Shot List" at bounding box center [120, 187] width 159 height 21
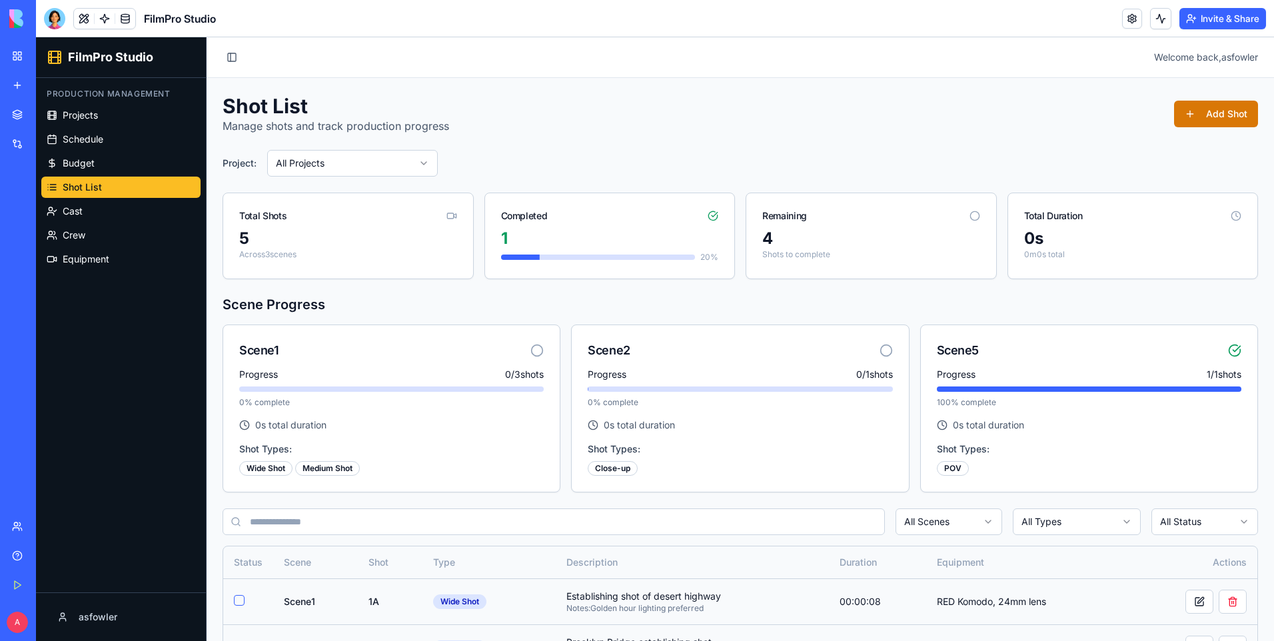
click at [44, 58] on div "My Workspace" at bounding box center [40, 55] width 17 height 13
